Goal: Navigation & Orientation: Find specific page/section

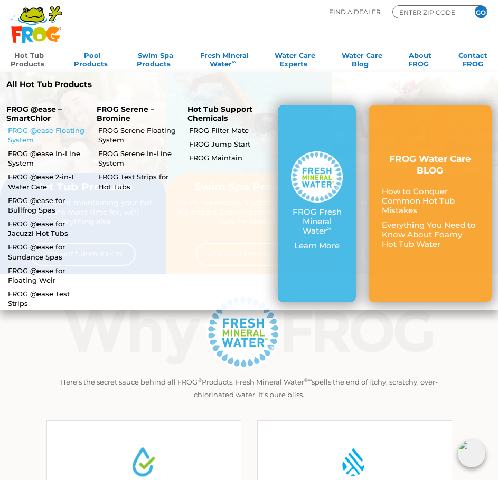
click at [34, 129] on link "FROG @ease Floating System" at bounding box center [48, 135] width 80 height 19
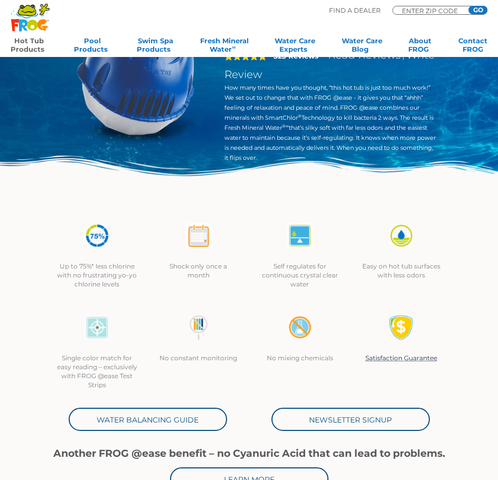
scroll to position [422, 0]
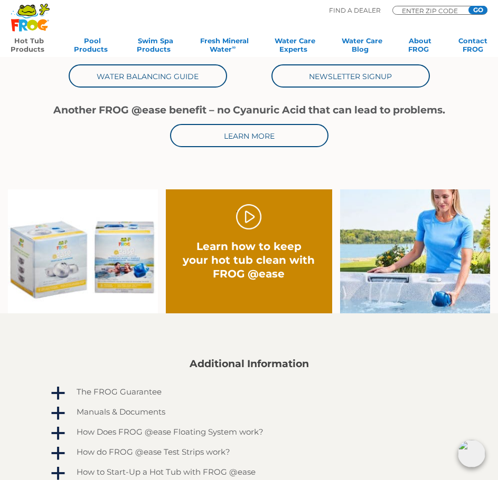
click at [29, 44] on link "Hot Tub Products" at bounding box center [29, 46] width 37 height 21
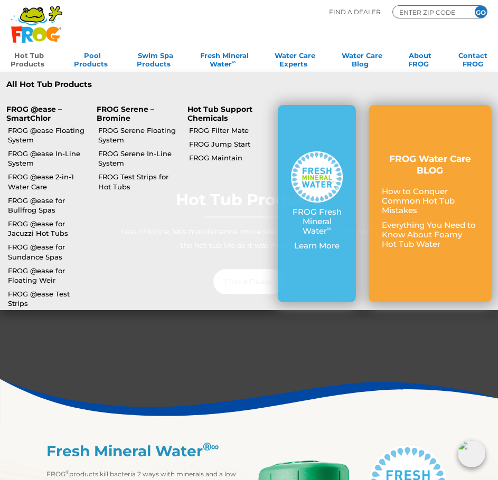
click at [31, 53] on link "Hot Tub Products" at bounding box center [29, 58] width 37 height 21
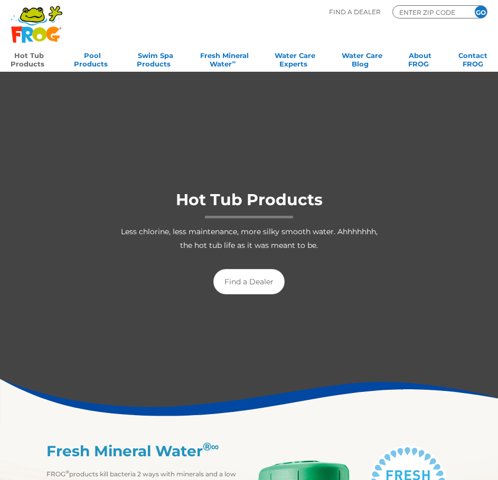
click at [31, 53] on link "Hot Tub Products" at bounding box center [29, 58] width 37 height 21
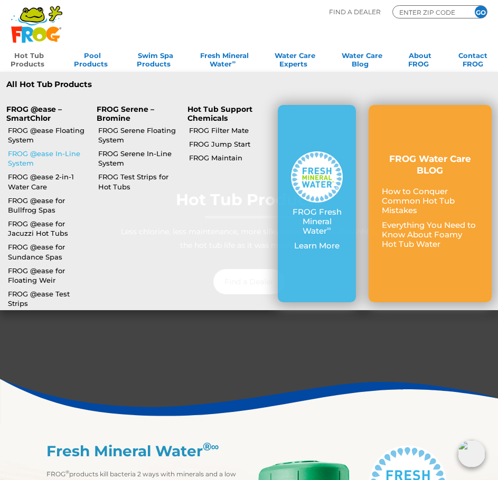
click at [33, 154] on link "FROG @ease In-Line System" at bounding box center [48, 158] width 80 height 19
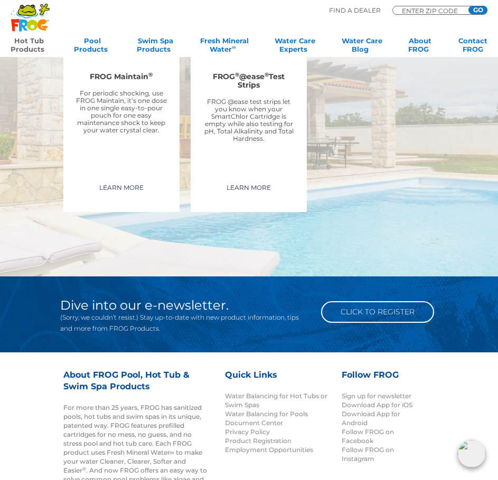
scroll to position [2367, 0]
